Goal: Transaction & Acquisition: Purchase product/service

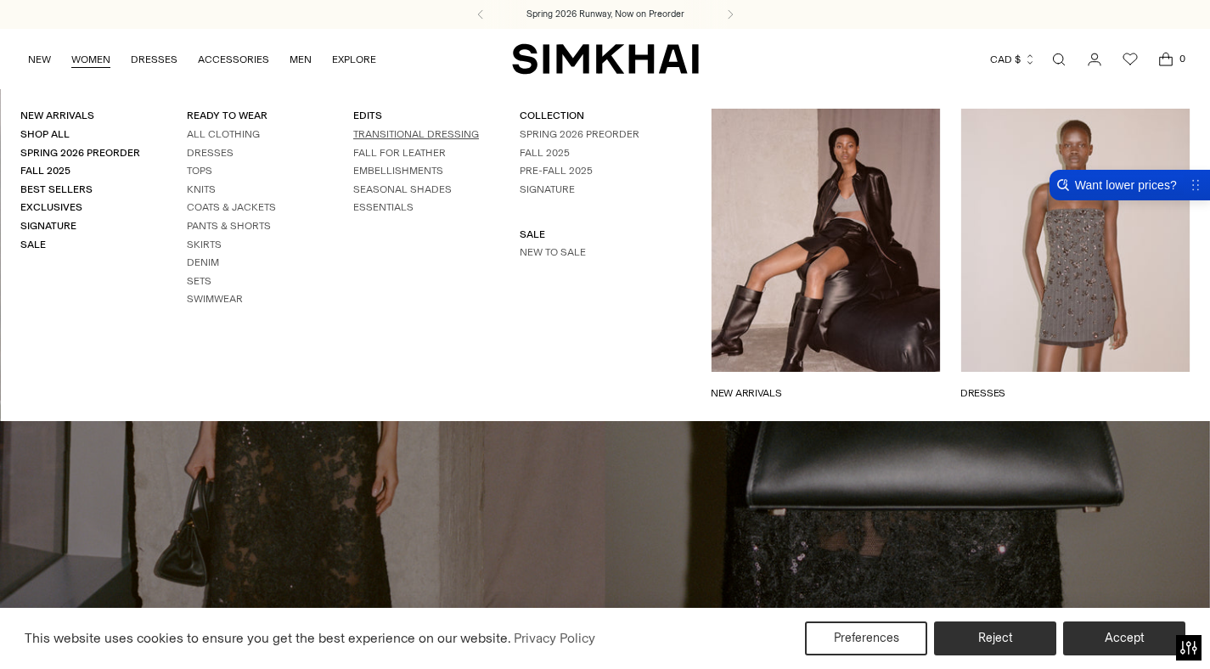
click at [412, 134] on link "TRANSITIONAL DRESSING" at bounding box center [416, 134] width 126 height 12
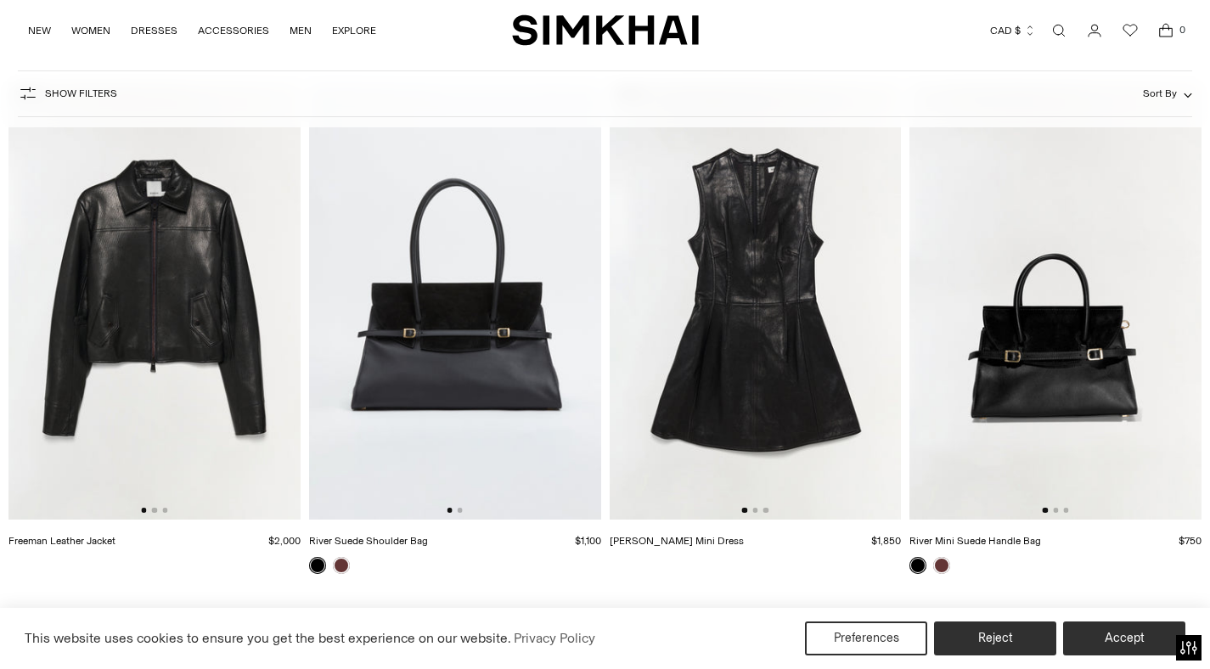
scroll to position [3309, 0]
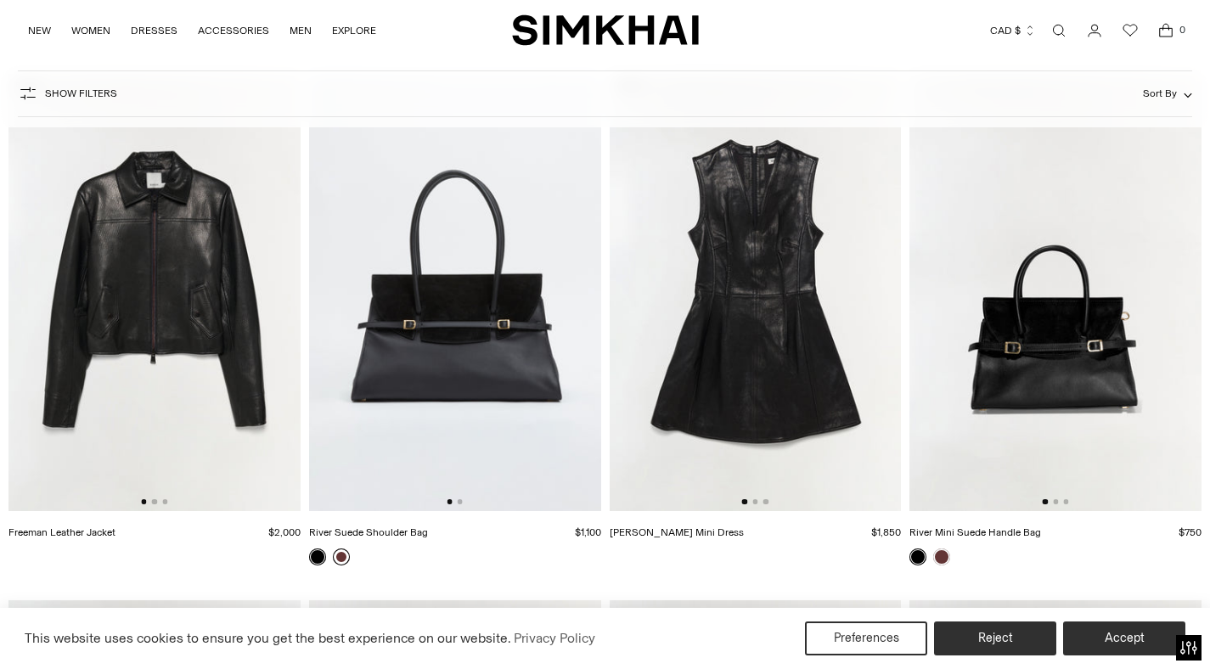
click at [341, 555] on link at bounding box center [341, 557] width 17 height 17
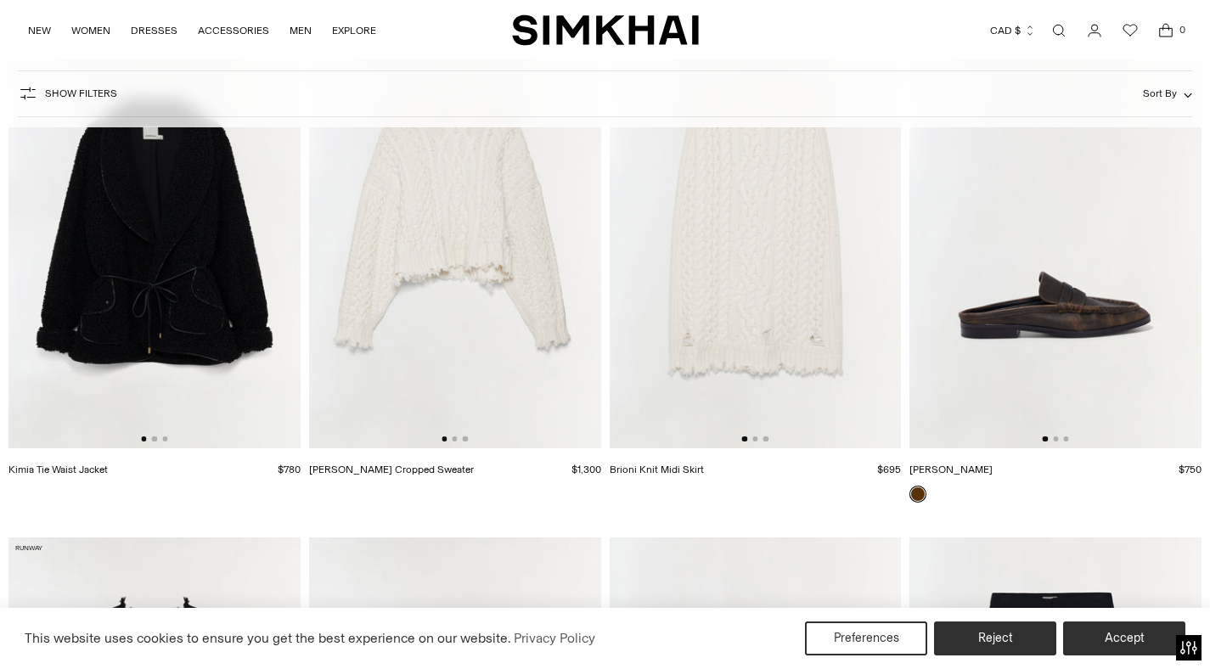
scroll to position [17042, 0]
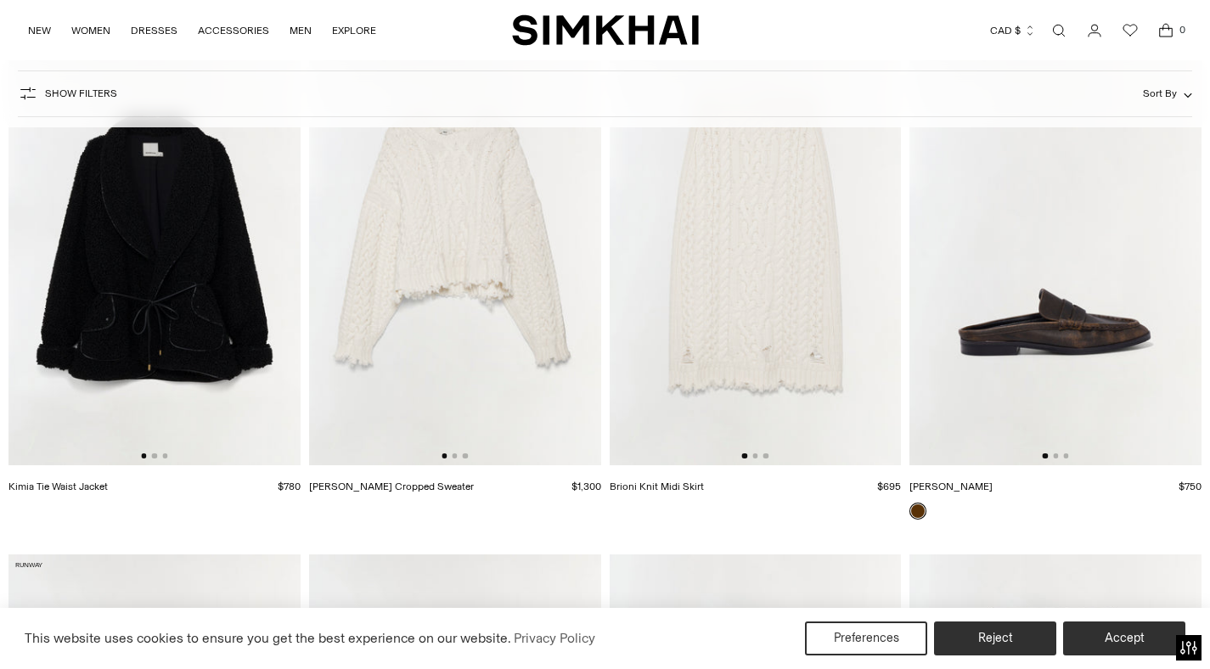
click at [189, 309] on img at bounding box center [154, 247] width 292 height 438
